Goal: Information Seeking & Learning: Learn about a topic

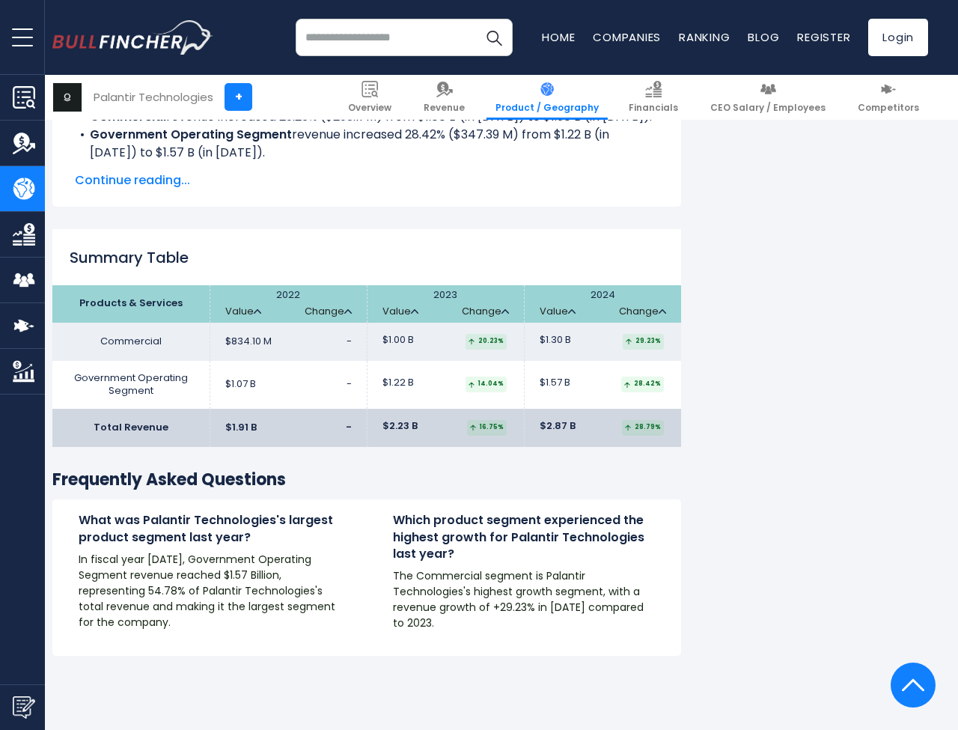
click at [370, 250] on h2 "Summary Table" at bounding box center [366, 257] width 629 height 22
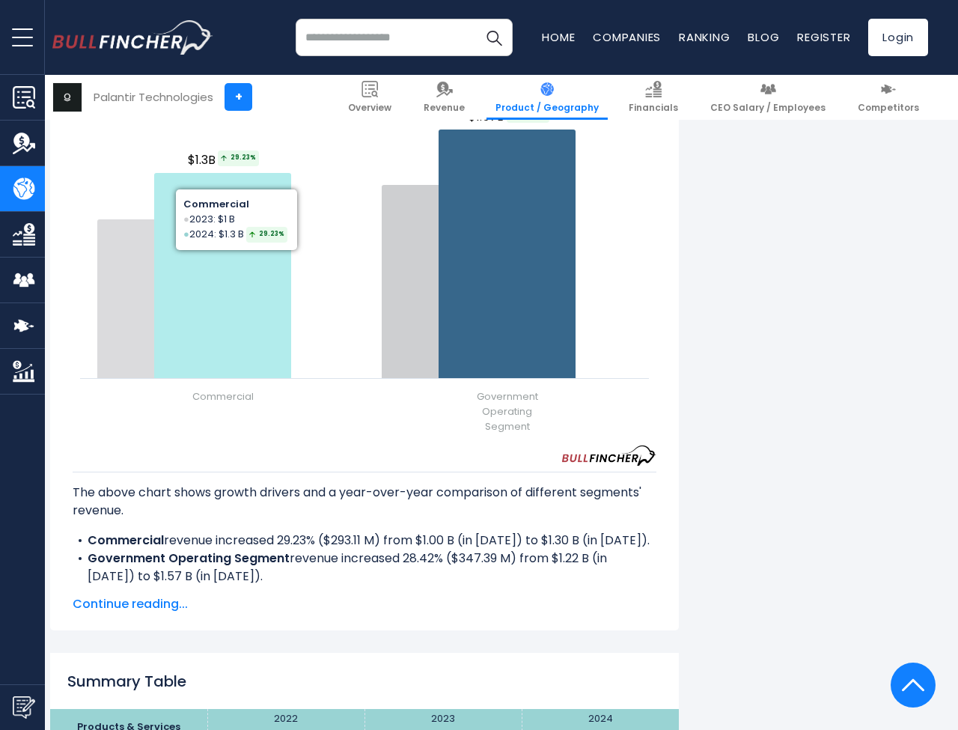
scroll to position [1842, 2]
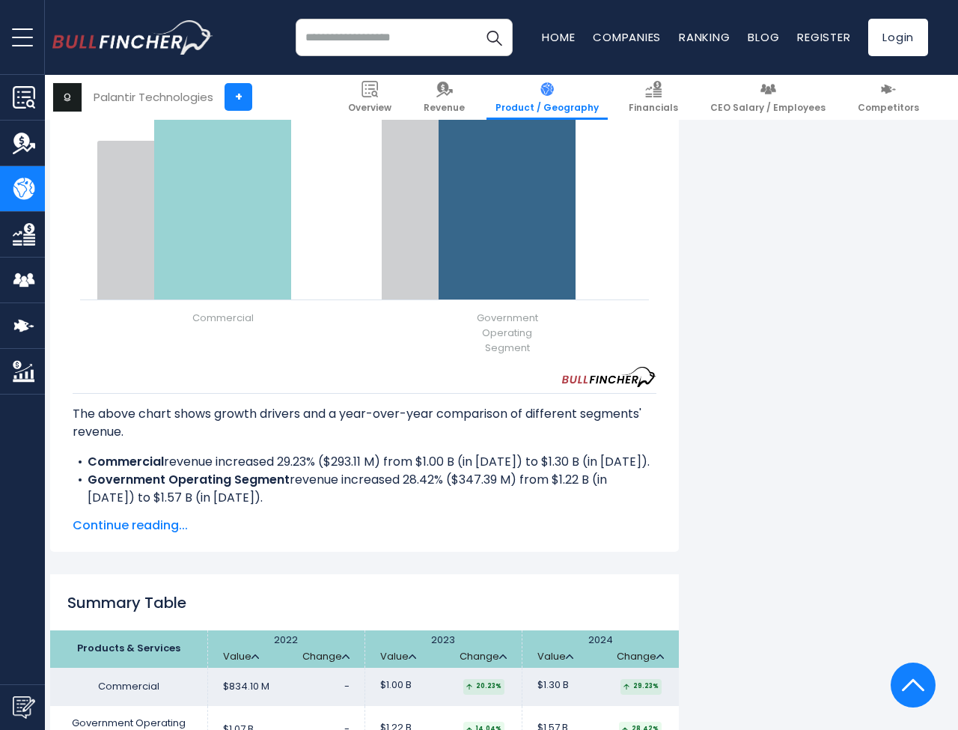
click at [144, 524] on span "Continue reading..." at bounding box center [365, 525] width 584 height 18
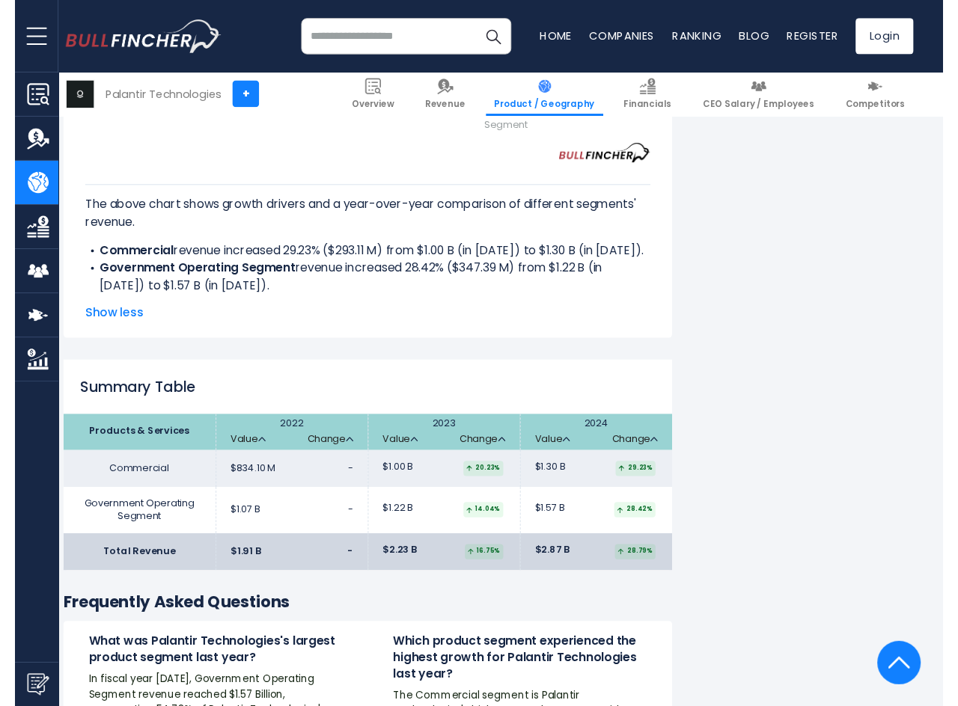
scroll to position [2163, 2]
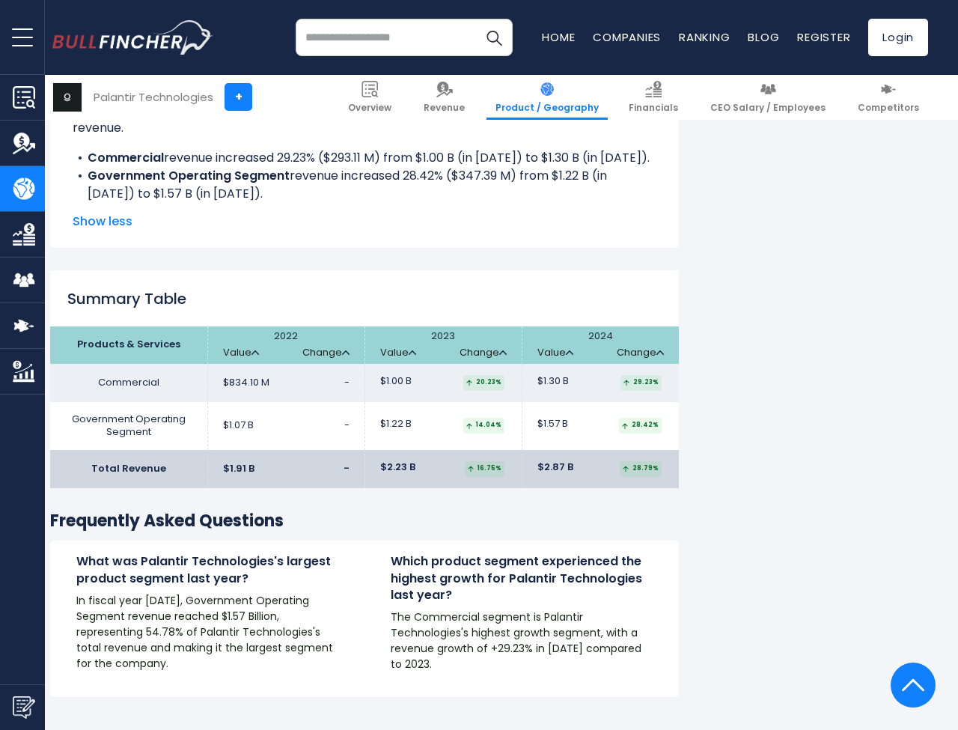
click at [326, 540] on div "What was Palantir Technologies's largest product segment last year? In fiscal y…" at bounding box center [364, 618] width 629 height 156
click at [138, 355] on th "Products & Services" at bounding box center [128, 344] width 157 height 37
drag, startPoint x: 187, startPoint y: 320, endPoint x: 280, endPoint y: 291, distance: 97.1
click at [214, 311] on div "Summary Table Products & Services 2022 Value Change Value Change Value Change C…" at bounding box center [364, 379] width 629 height 218
click at [299, 287] on h2 "Summary Table" at bounding box center [364, 298] width 629 height 22
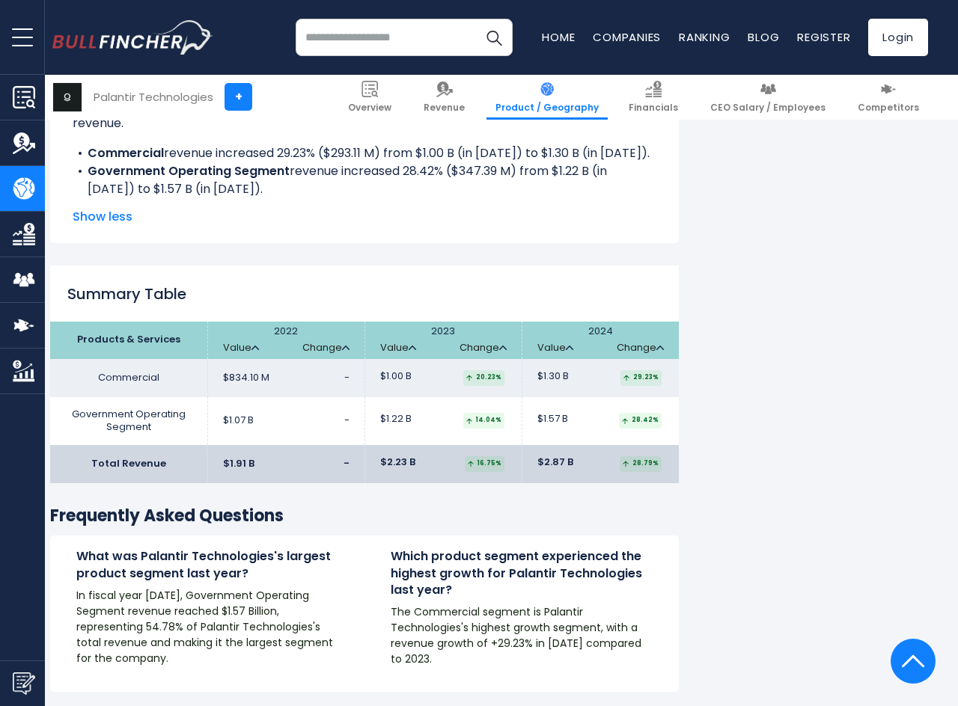
click at [331, 304] on div "Summary Table Products & Services 2022 Value Change Value Change Value Change C…" at bounding box center [364, 375] width 629 height 218
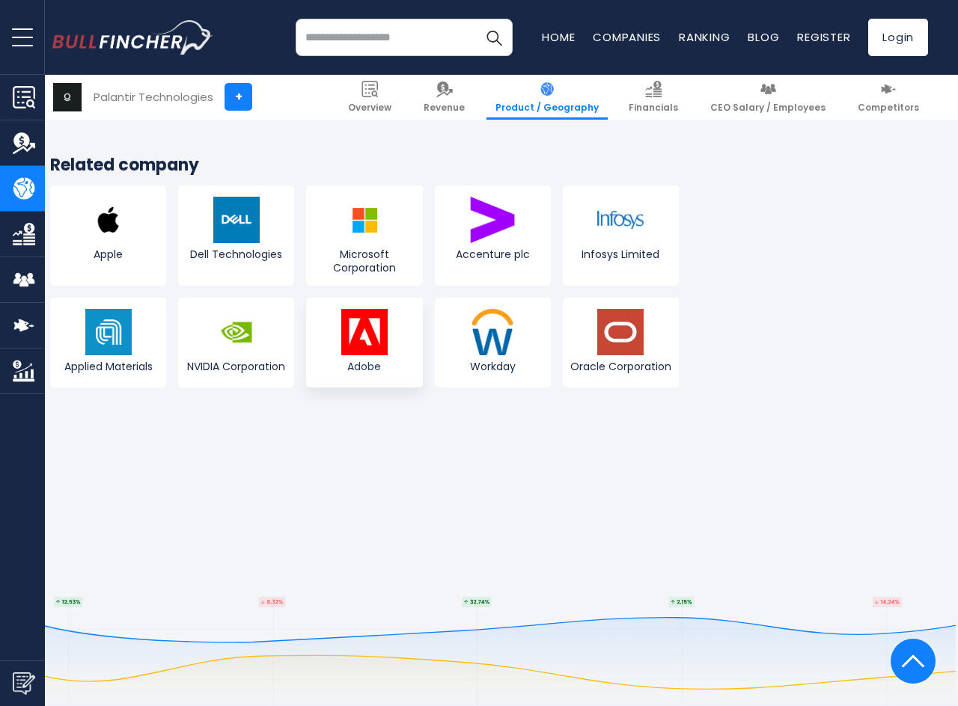
scroll to position [2995, 2]
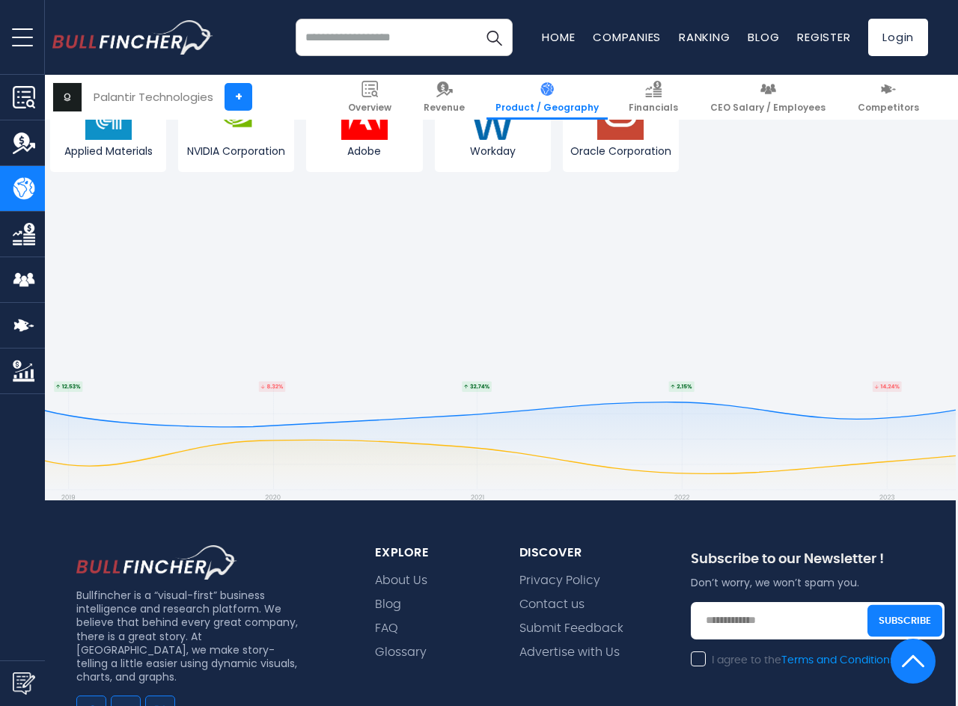
drag, startPoint x: 106, startPoint y: 425, endPoint x: 94, endPoint y: 415, distance: 16.5
click at [106, 425] on footer "Bullfincher is a “visual-first” business intelligence and research platform. We…" at bounding box center [487, 664] width 935 height 684
click at [83, 409] on footer "Bullfincher is a “visual-first” business intelligence and research platform. We…" at bounding box center [487, 664] width 935 height 684
drag, startPoint x: 91, startPoint y: 414, endPoint x: 251, endPoint y: 408, distance: 159.5
click at [94, 414] on footer "Bullfincher is a “visual-first” business intelligence and research platform. We…" at bounding box center [487, 664] width 935 height 684
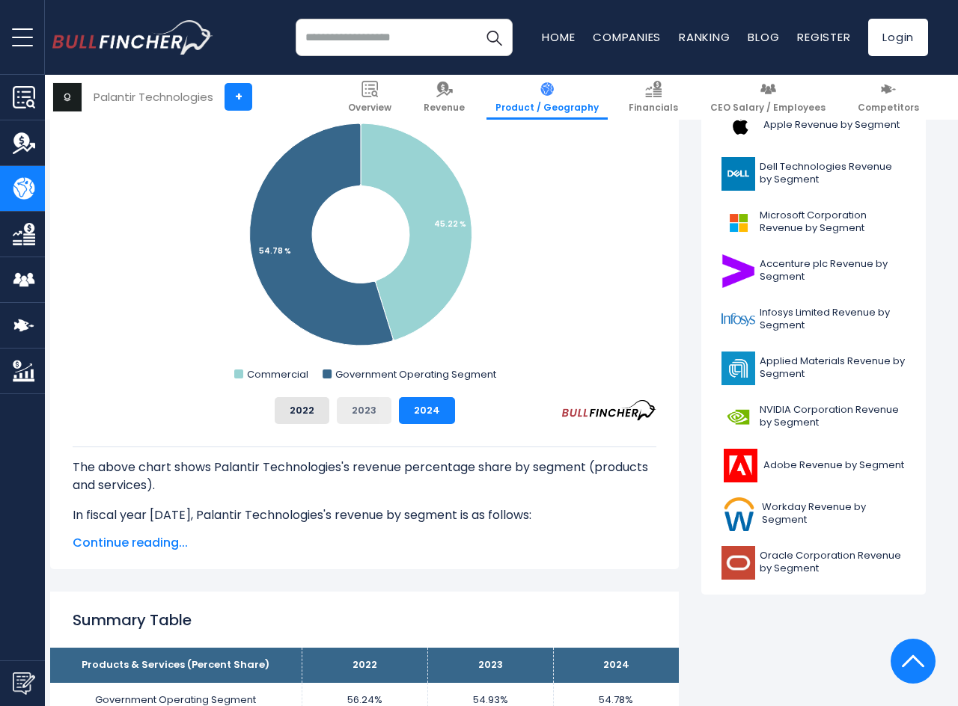
scroll to position [391, 2]
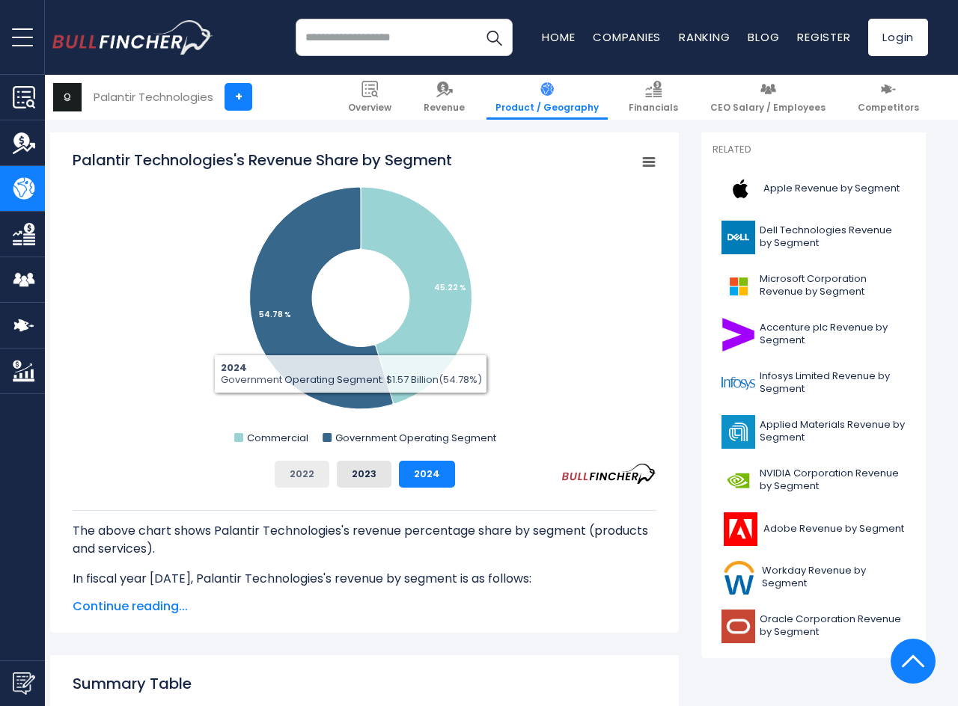
click at [305, 474] on button "2022" at bounding box center [302, 474] width 55 height 27
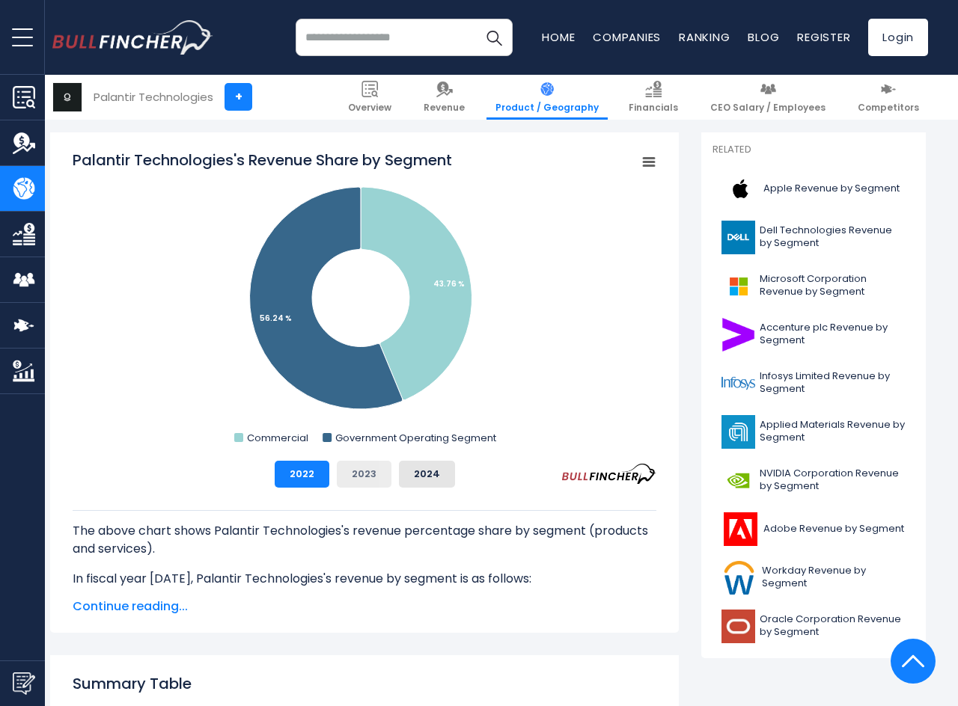
click at [375, 484] on button "2023" at bounding box center [364, 474] width 55 height 27
click at [139, 598] on span "Continue reading..." at bounding box center [365, 607] width 584 height 18
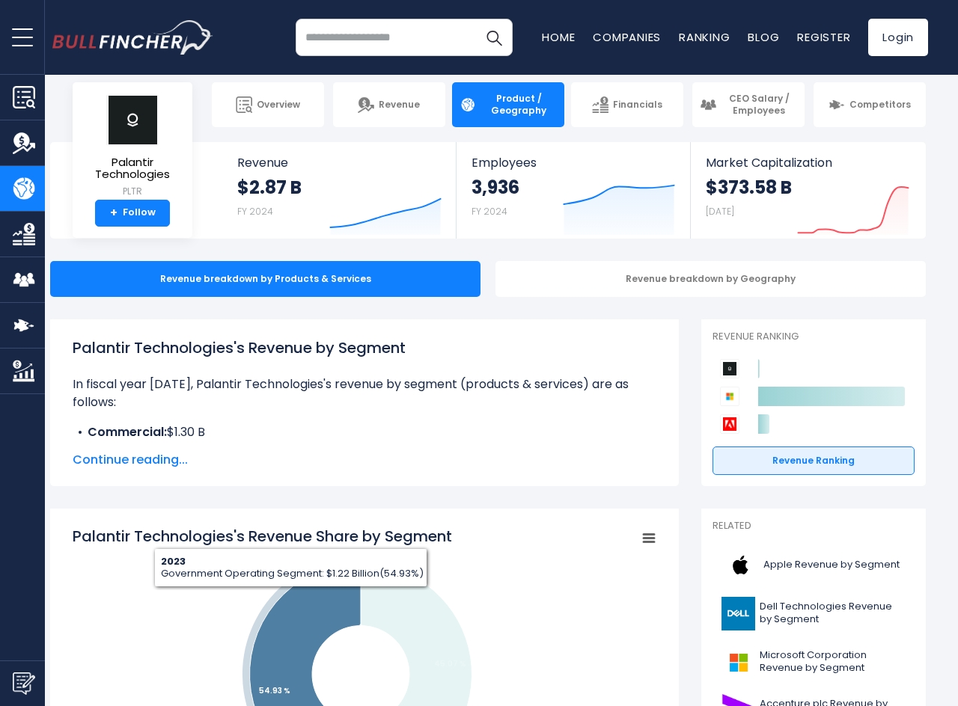
scroll to position [17, 2]
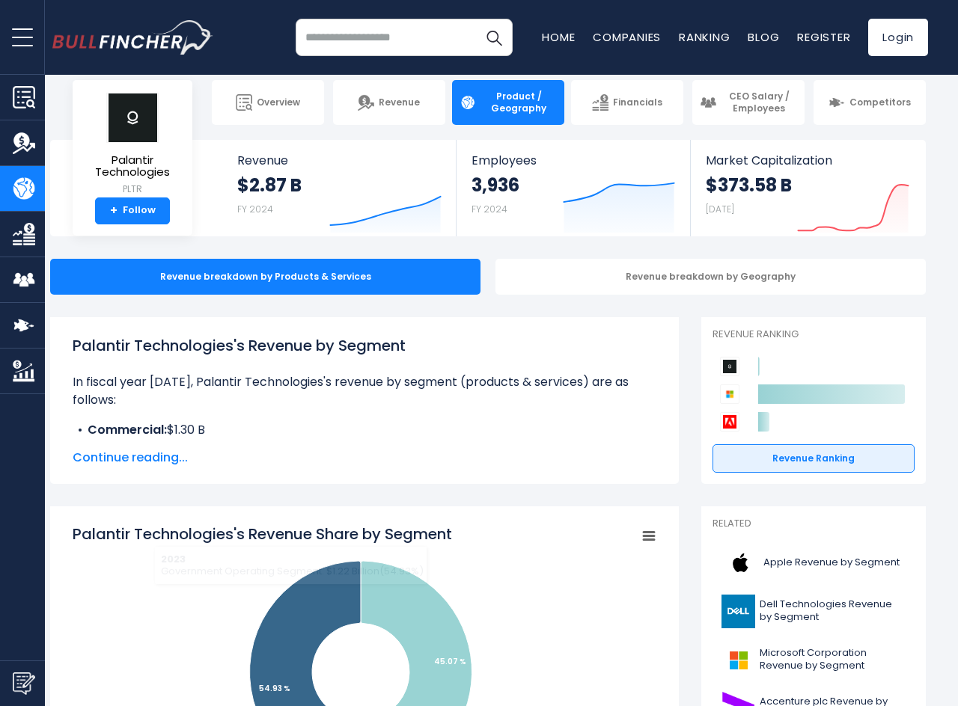
click at [145, 463] on span "Continue reading..." at bounding box center [365, 458] width 584 height 18
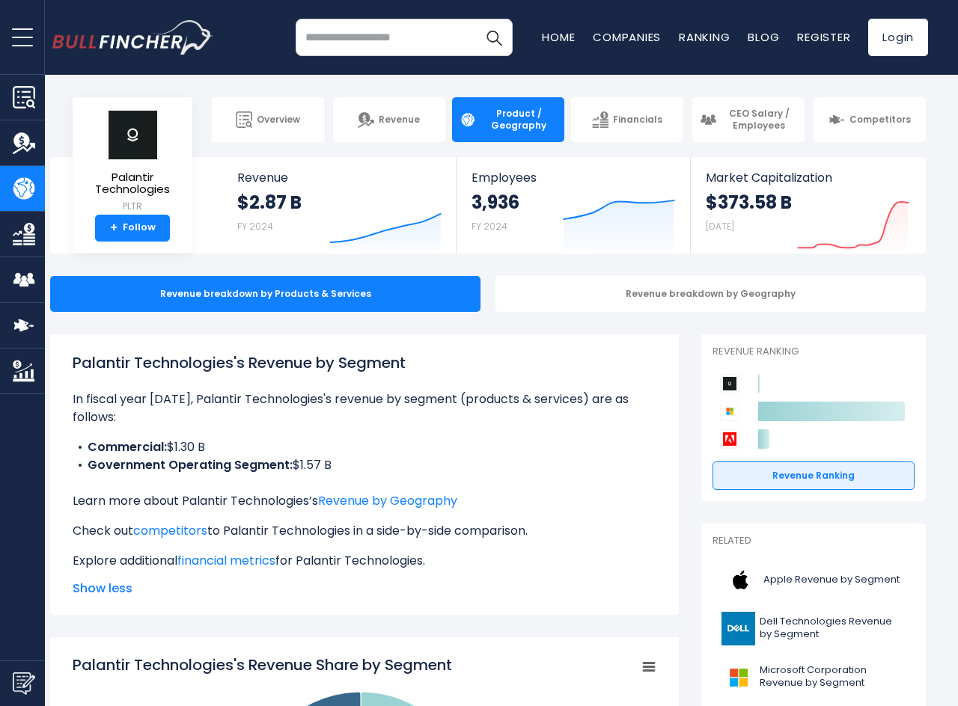
scroll to position [0, 2]
click at [269, 198] on strong "$2.87 B" at bounding box center [269, 202] width 64 height 23
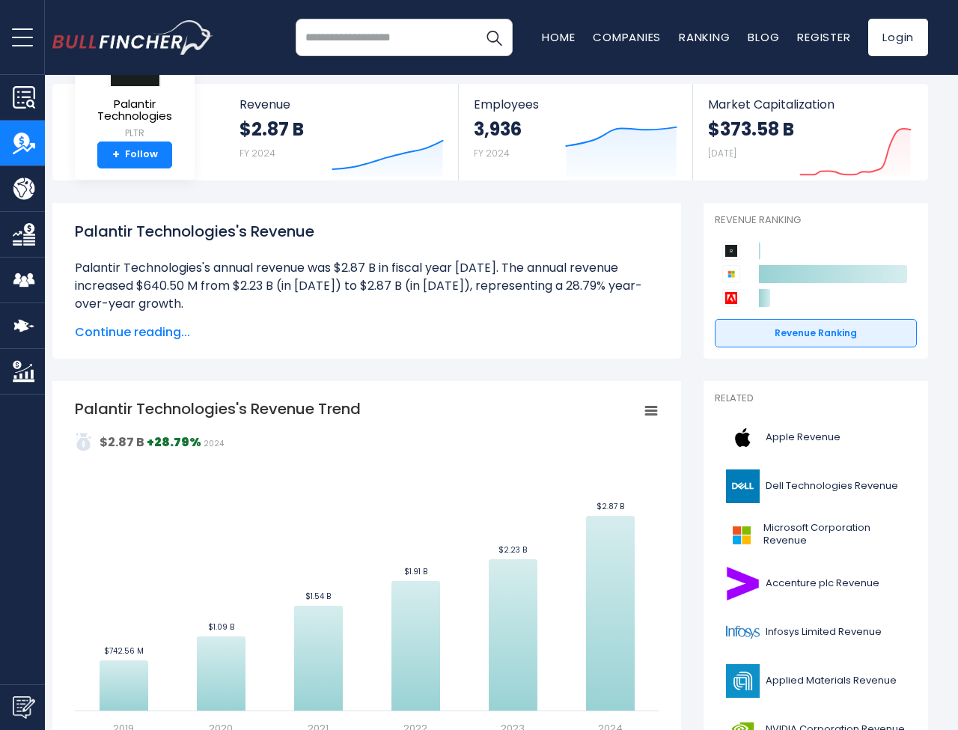
scroll to position [76, 0]
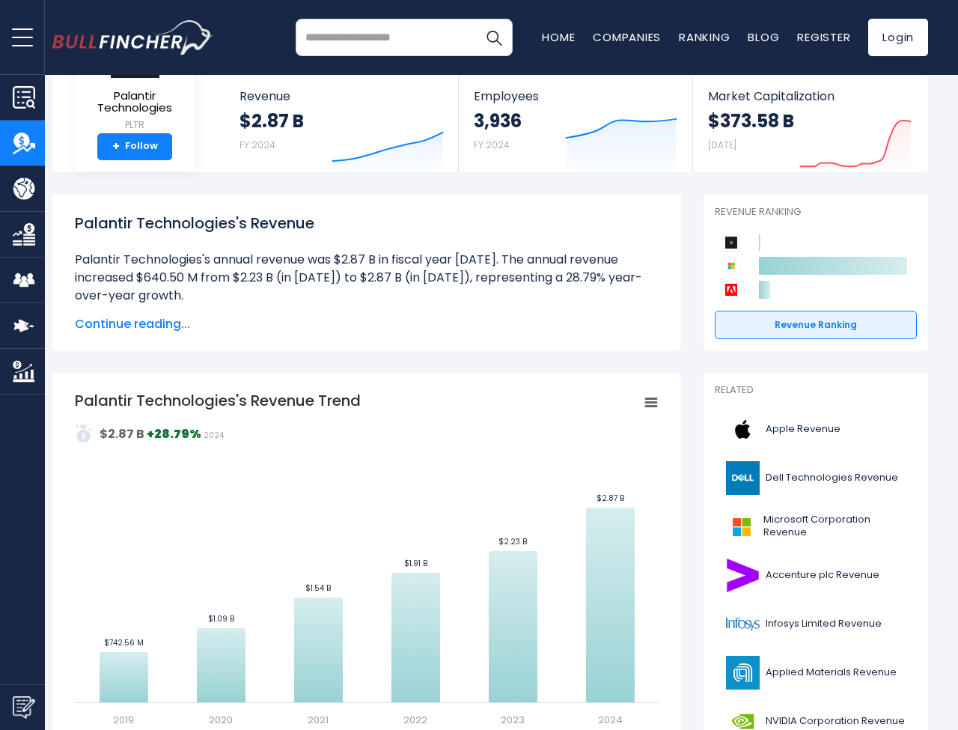
scroll to position [61, 0]
